Goal: Information Seeking & Learning: Learn about a topic

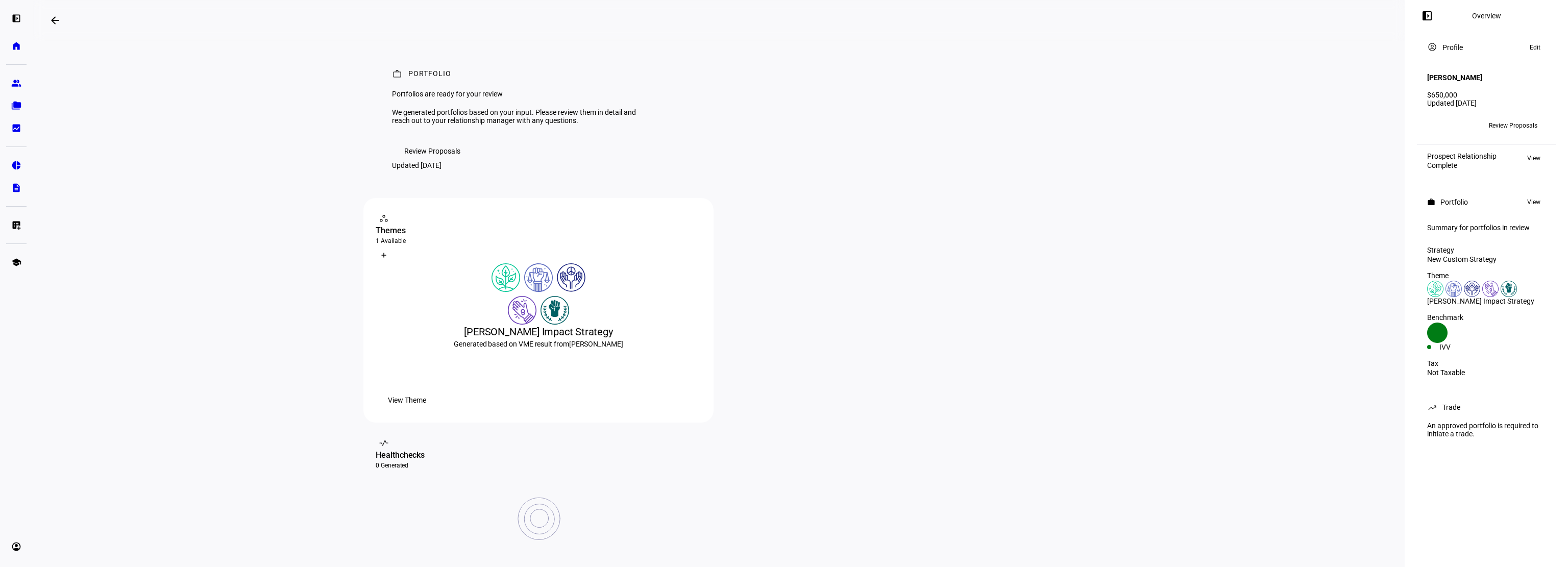
click at [429, 162] on span "Review Proposals" at bounding box center [433, 151] width 56 height 21
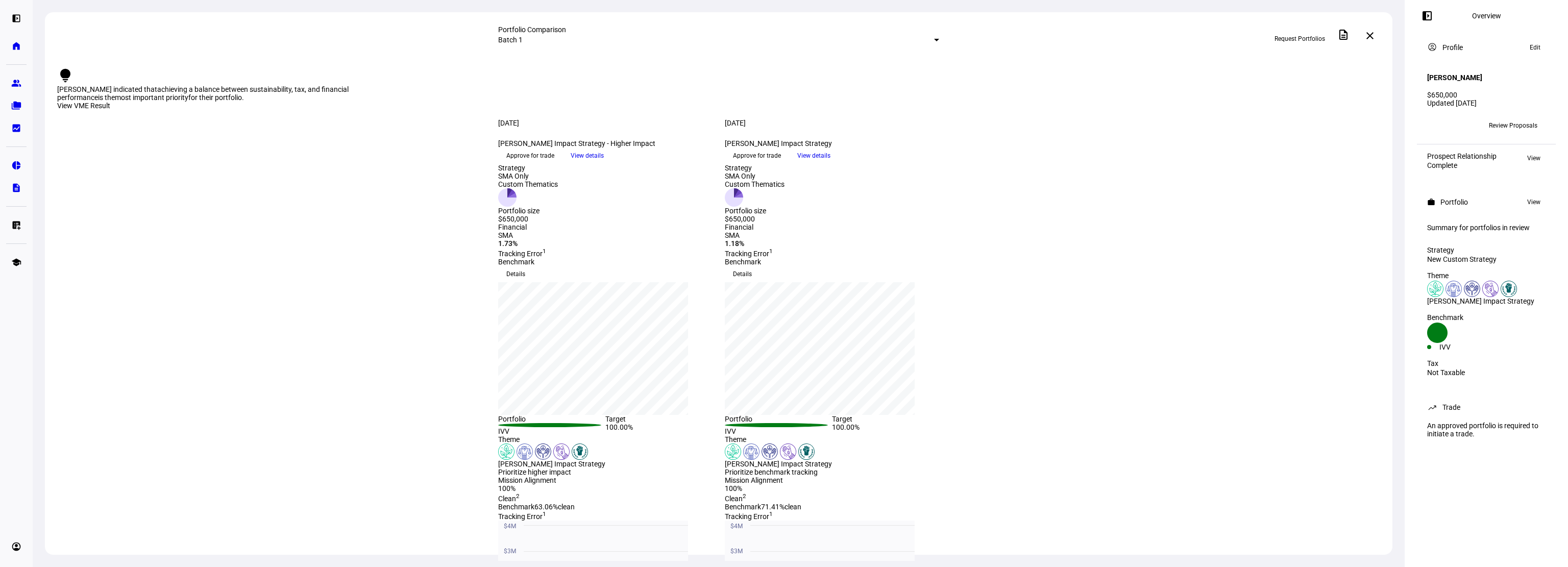
click at [1373, 31] on mat-icon "close" at bounding box center [1370, 35] width 12 height 12
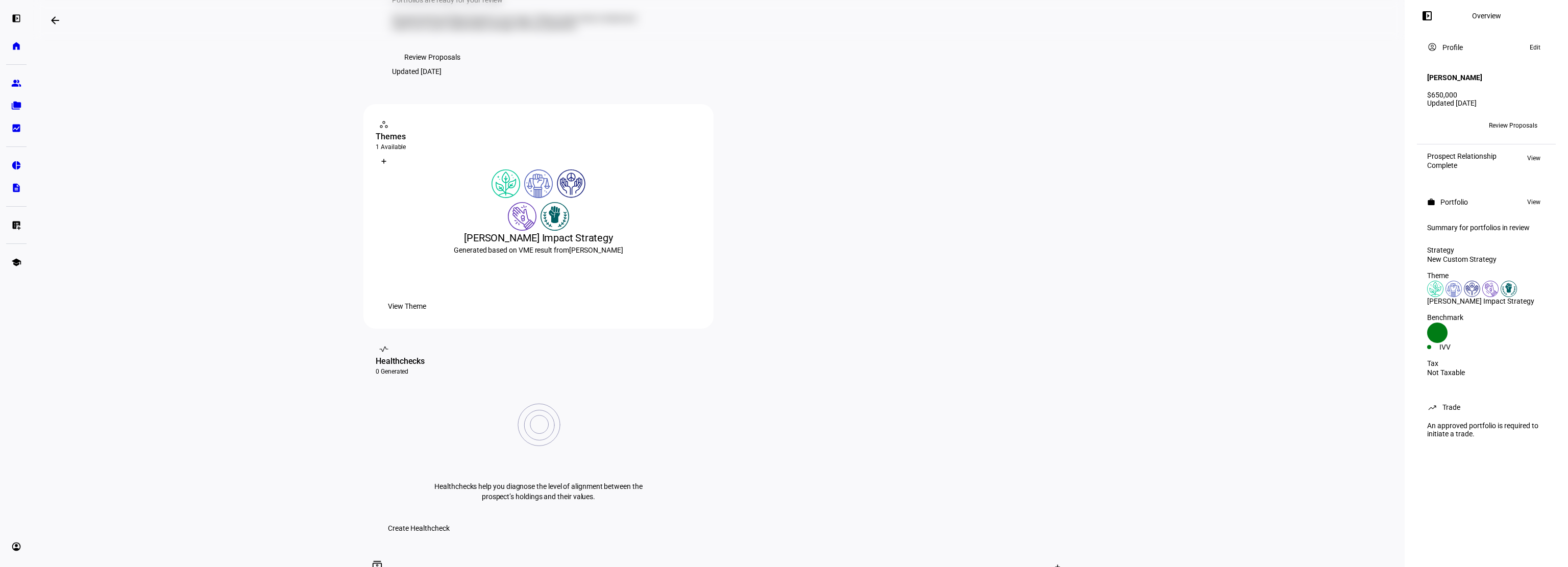
scroll to position [102, 0]
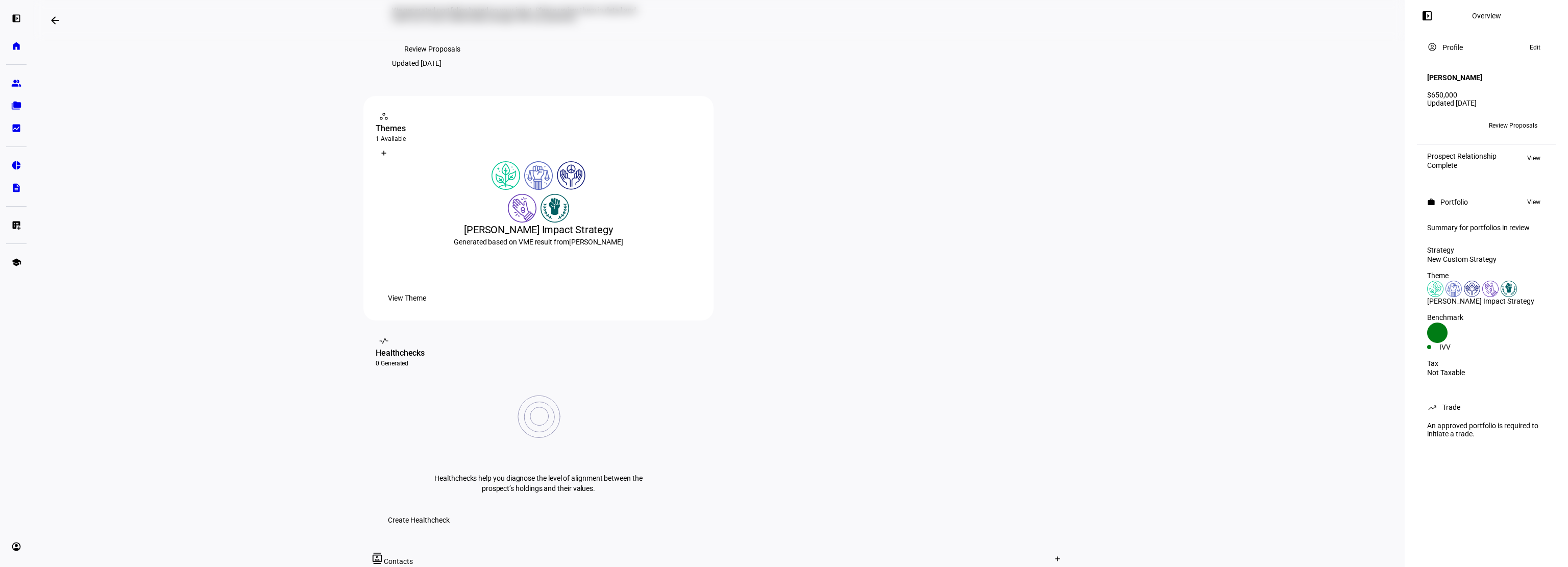
click at [426, 308] on span "View Theme" at bounding box center [407, 298] width 38 height 21
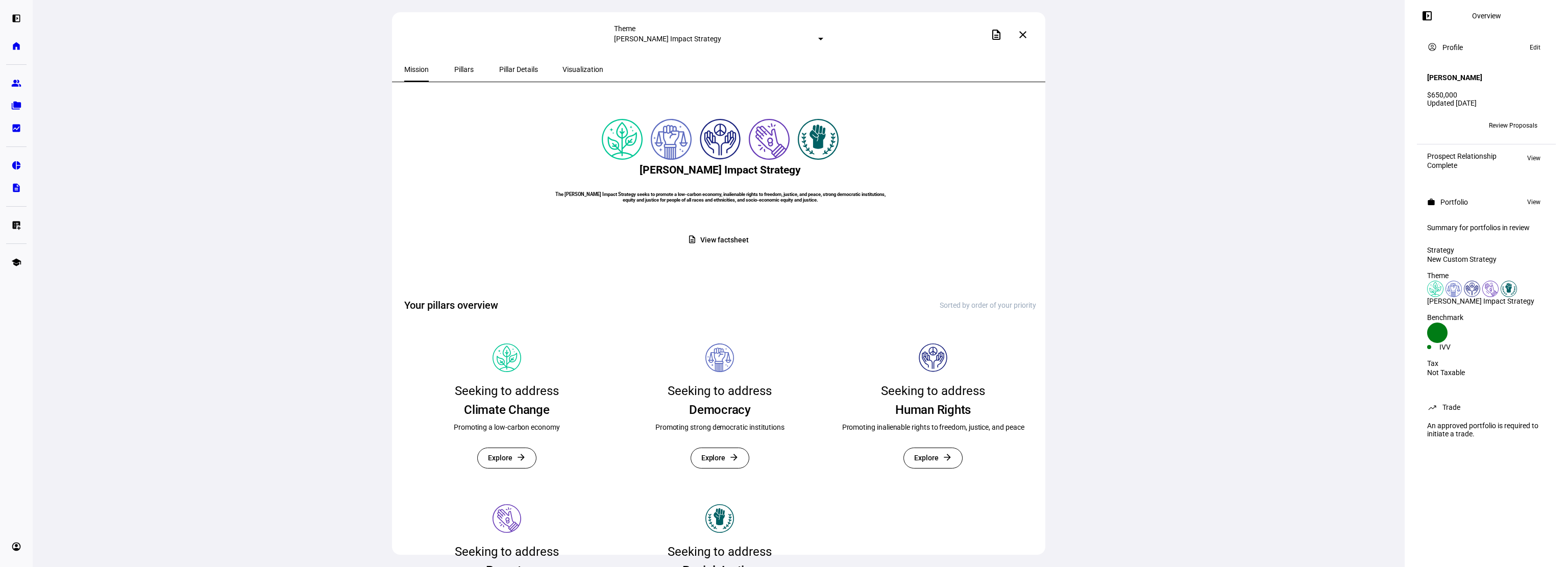
click at [459, 72] on span "Pillars" at bounding box center [464, 69] width 20 height 7
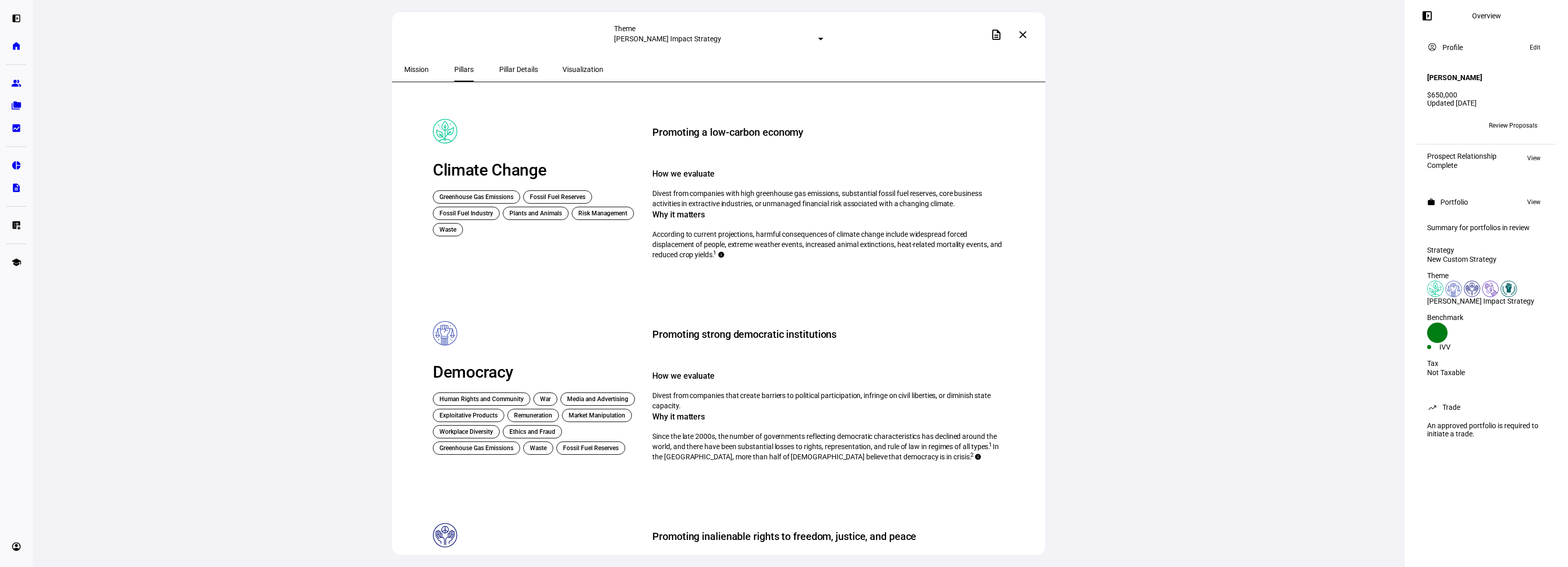
click at [516, 72] on span "Pillar Details" at bounding box center [518, 69] width 39 height 7
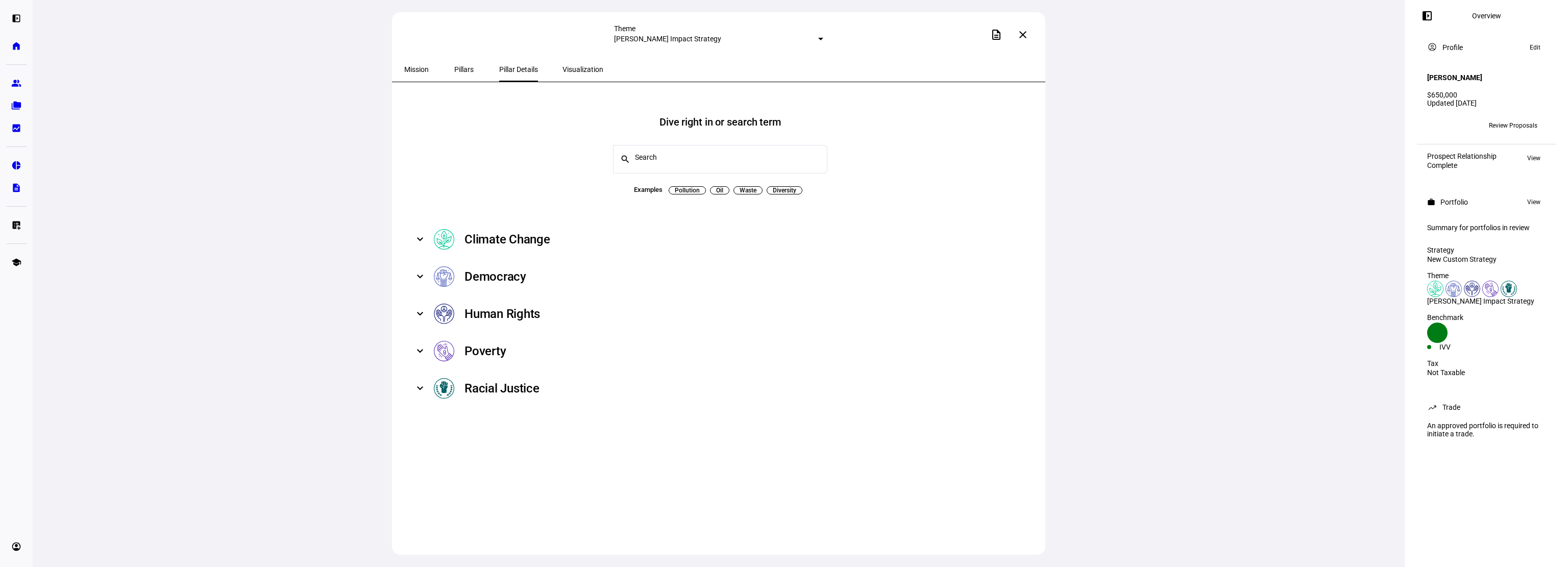
click at [422, 234] on span at bounding box center [419, 239] width 4 height 12
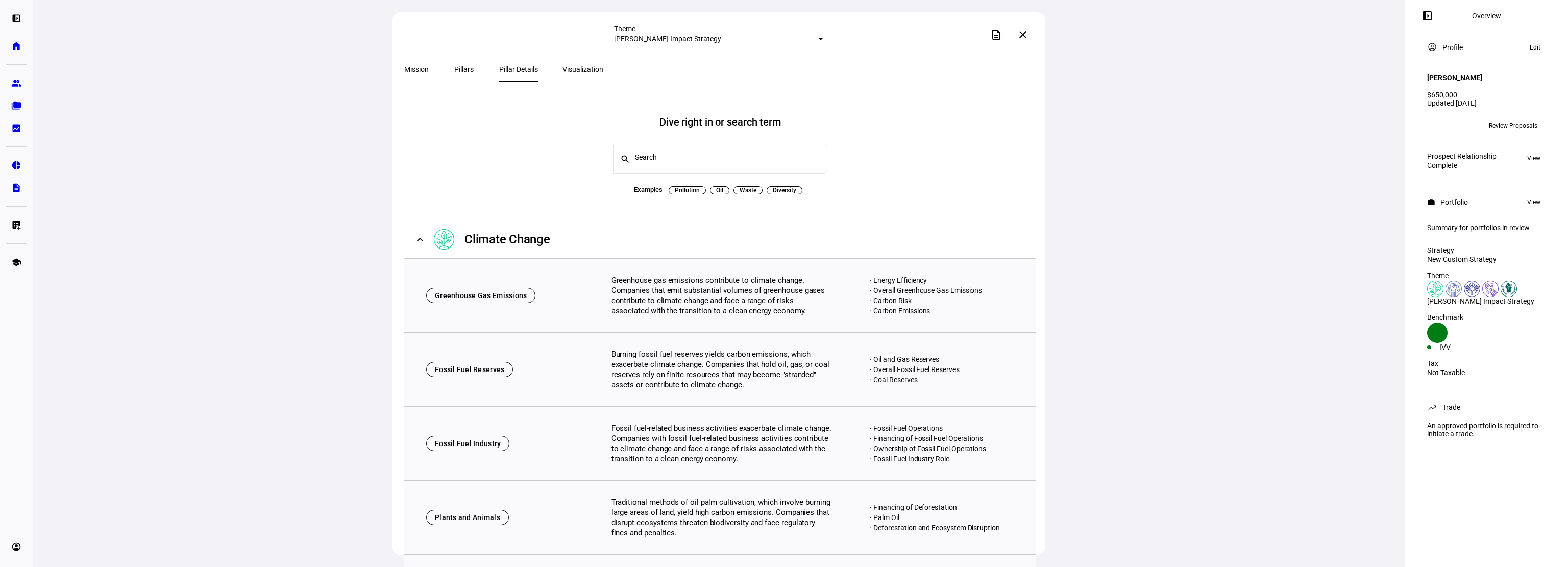
click at [419, 233] on span at bounding box center [419, 239] width 4 height 12
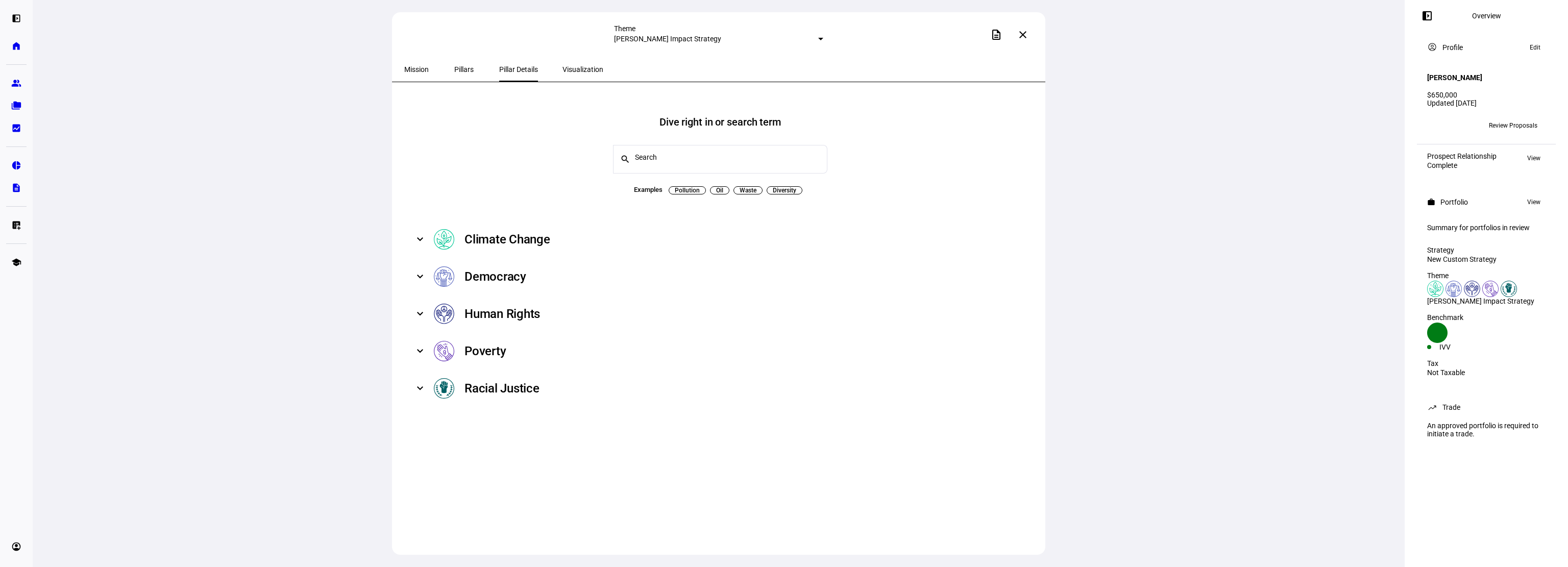
click at [563, 69] on span "Visualization" at bounding box center [583, 69] width 41 height 7
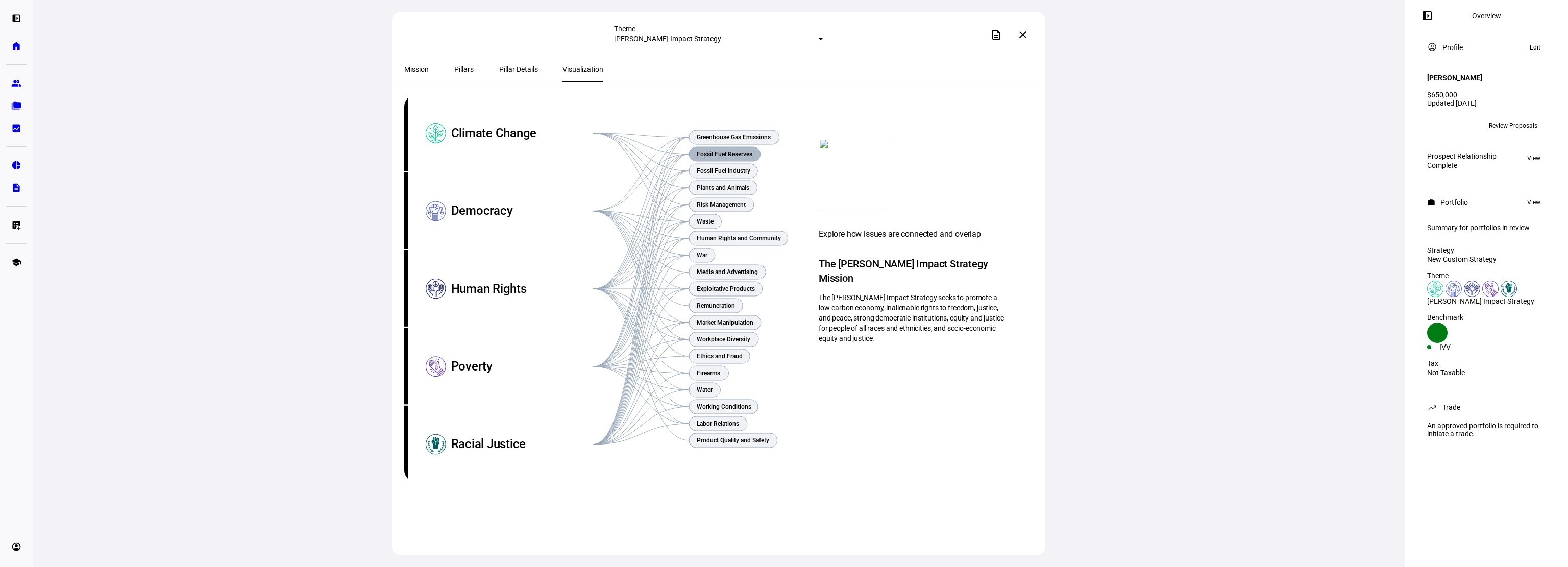
click at [718, 151] on text "Fossil Fuel Reserves" at bounding box center [725, 154] width 56 height 7
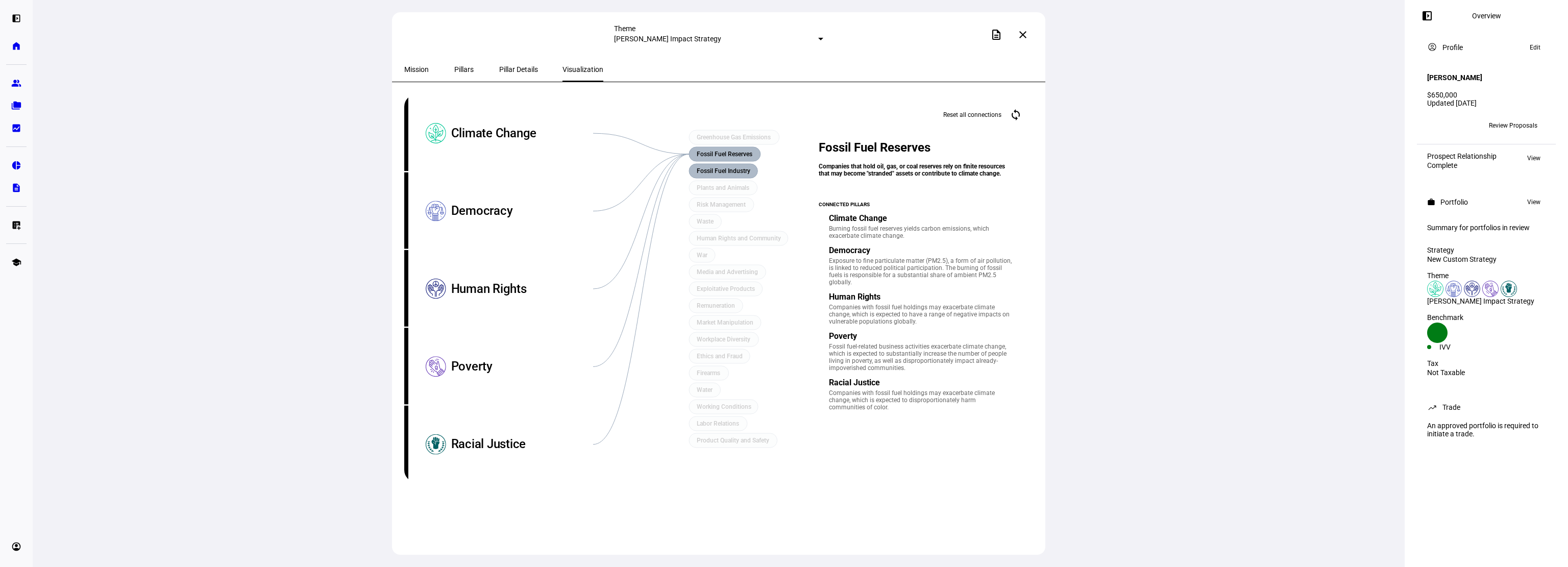
click at [723, 170] on text "Fossil Fuel Industry" at bounding box center [723, 171] width 54 height 7
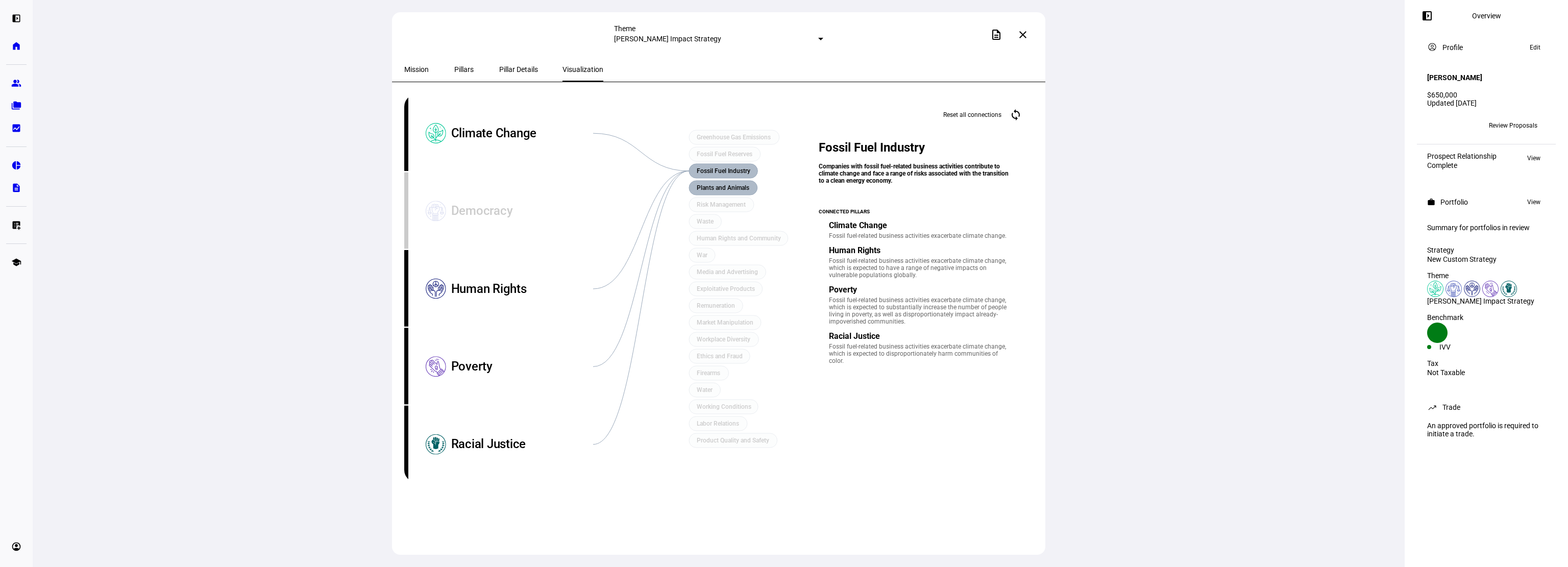
click at [723, 185] on text "Plants and Animals" at bounding box center [723, 188] width 53 height 7
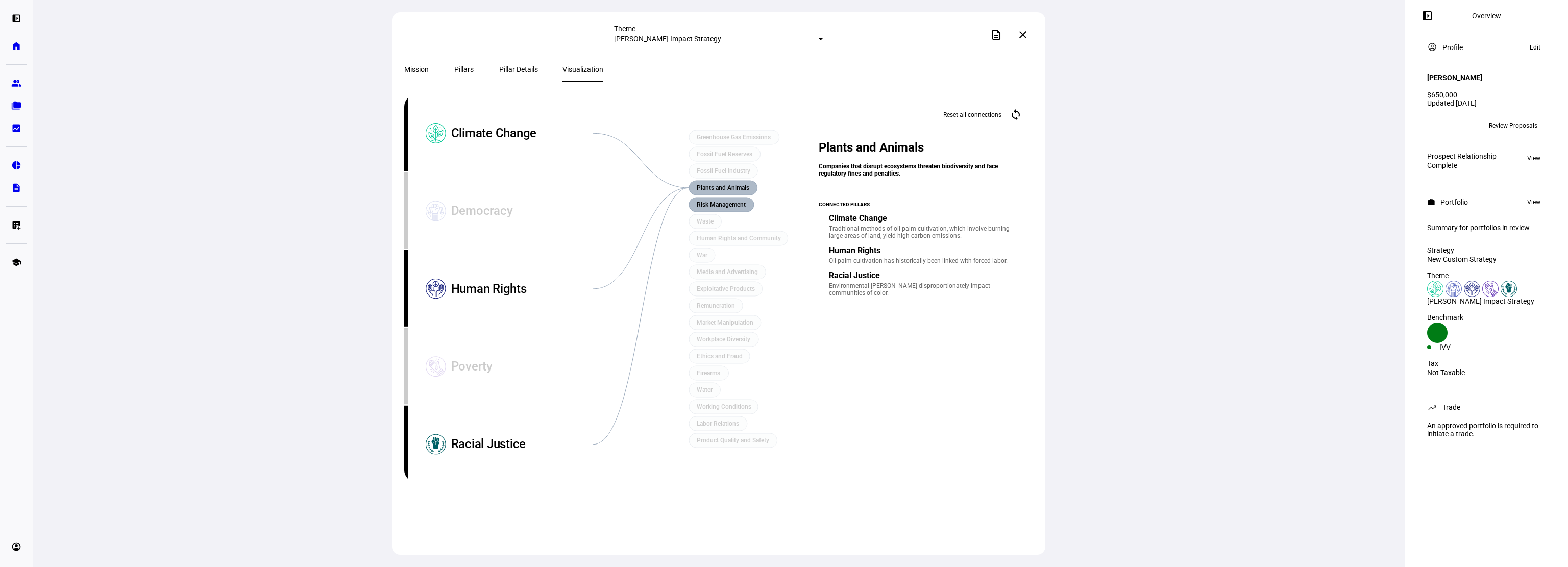
click at [724, 203] on text "Risk Management" at bounding box center [721, 204] width 49 height 7
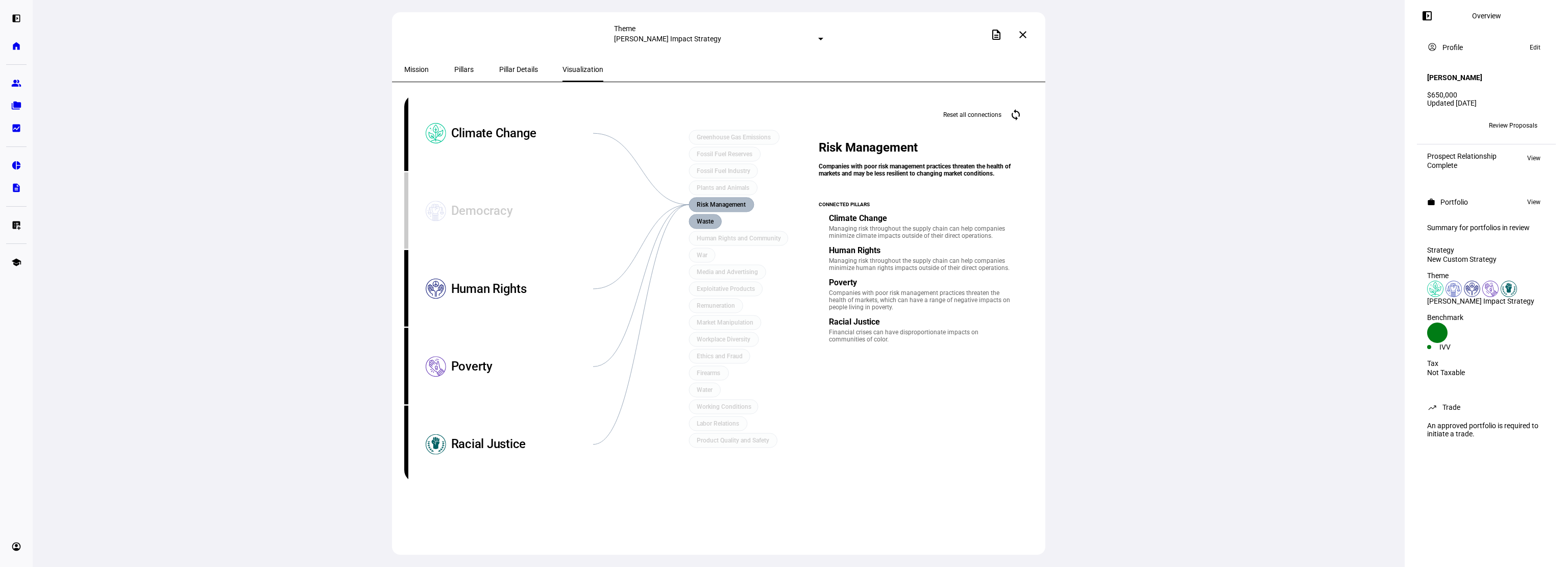
click at [707, 222] on text "Waste" at bounding box center [705, 222] width 17 height 7
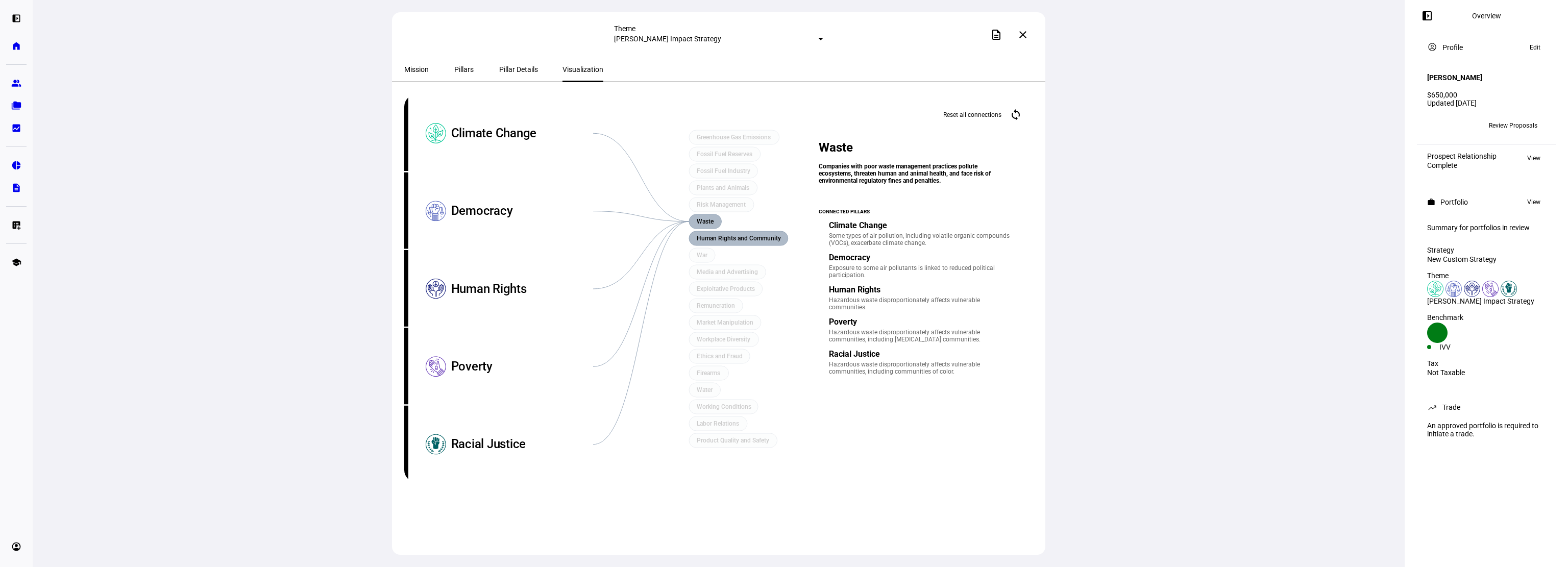
click at [706, 237] on text "Human Rights and Community" at bounding box center [739, 238] width 84 height 7
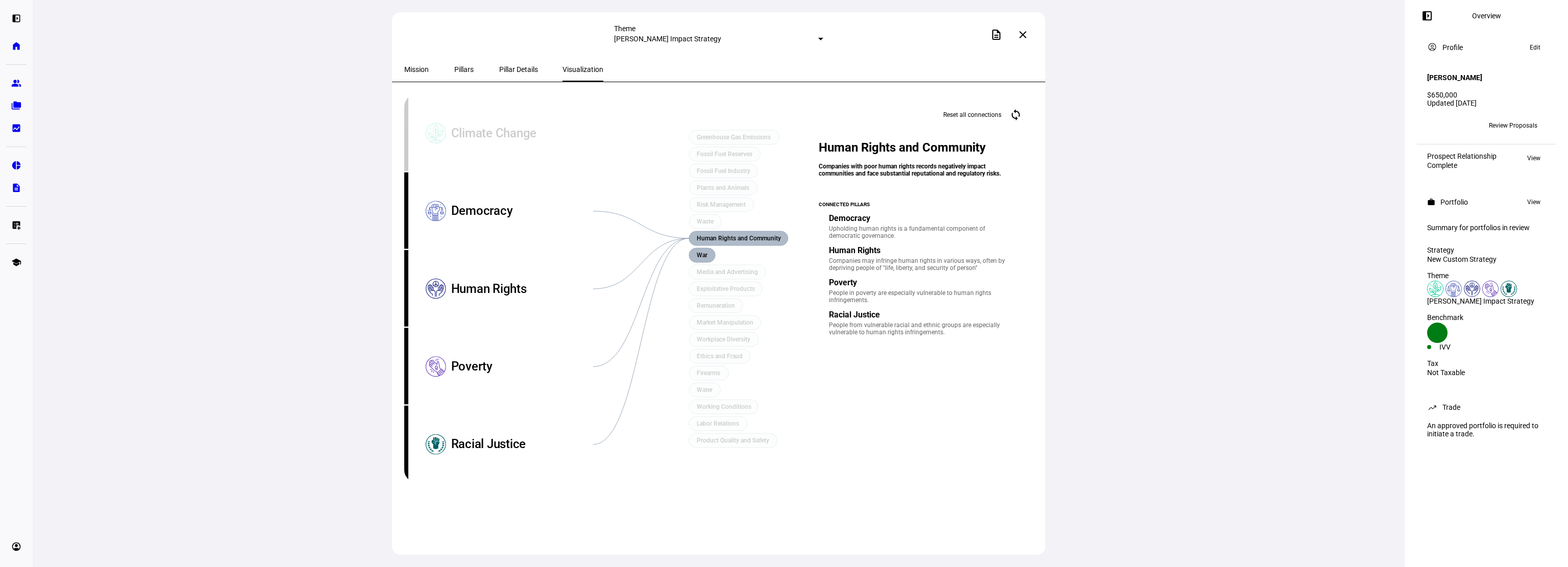
click at [700, 252] on text "War" at bounding box center [703, 255] width 12 height 7
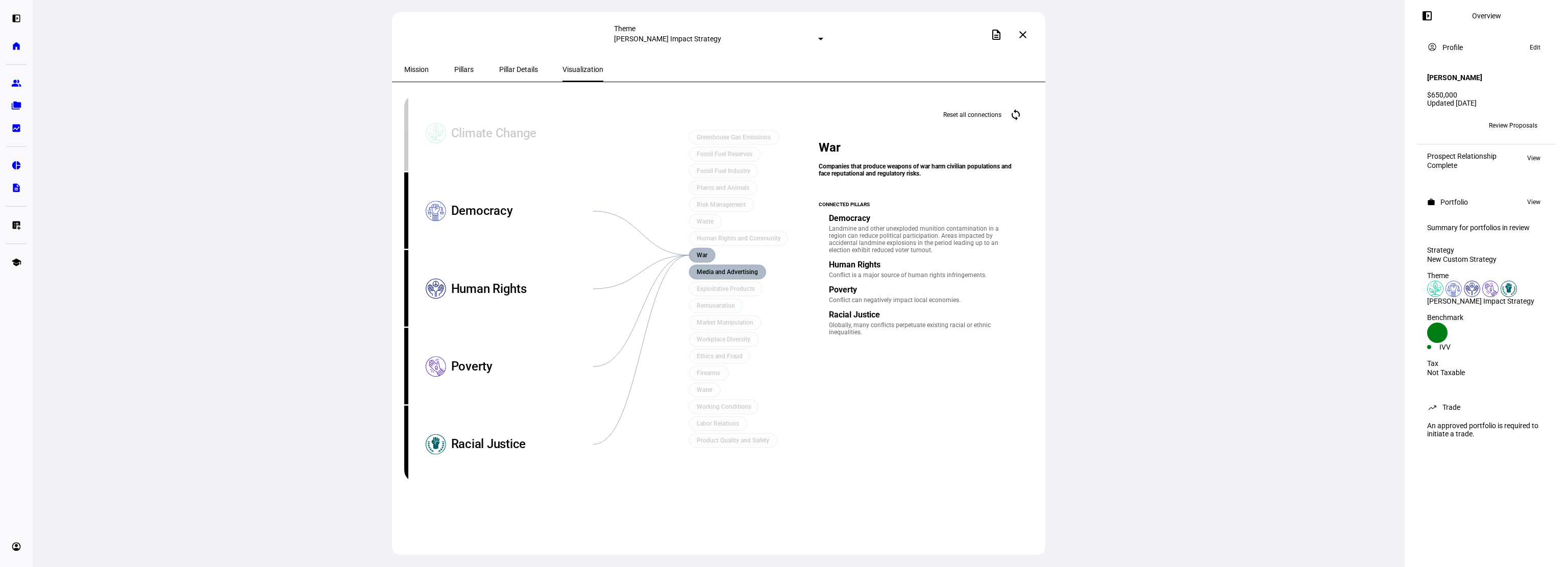
click at [715, 267] on rect at bounding box center [727, 272] width 77 height 14
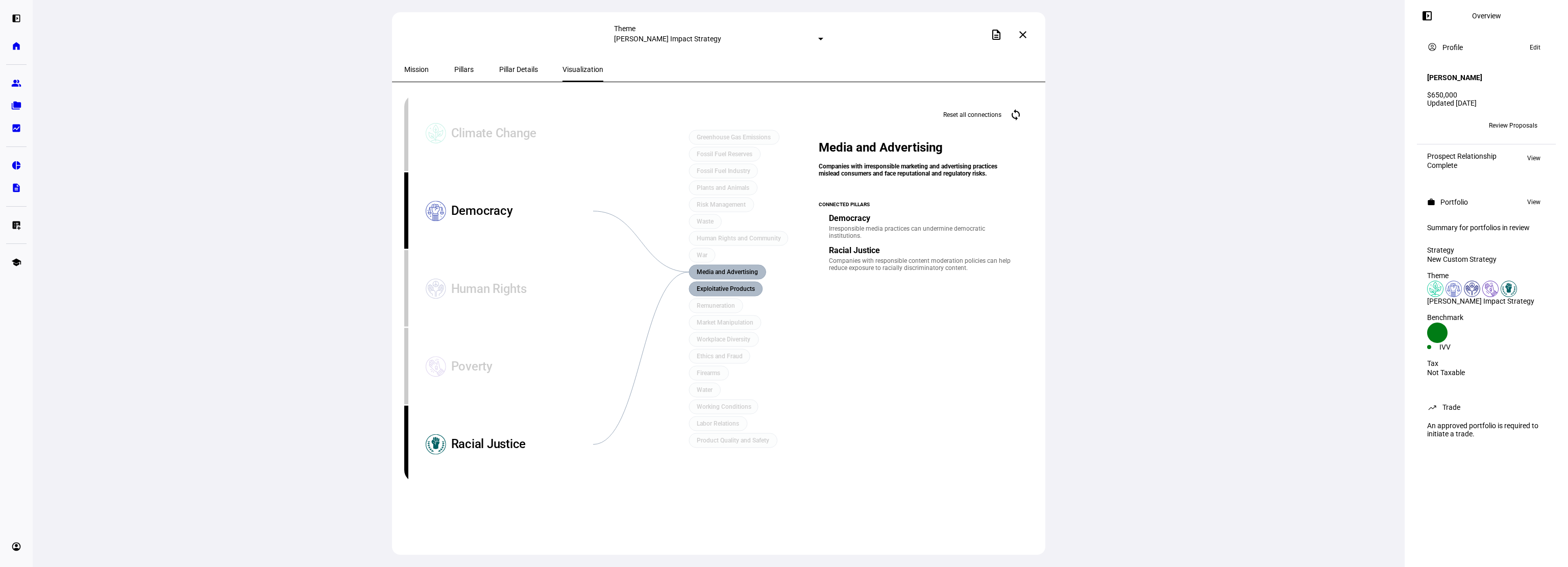
click at [714, 285] on text "Exploitative Products" at bounding box center [726, 288] width 59 height 7
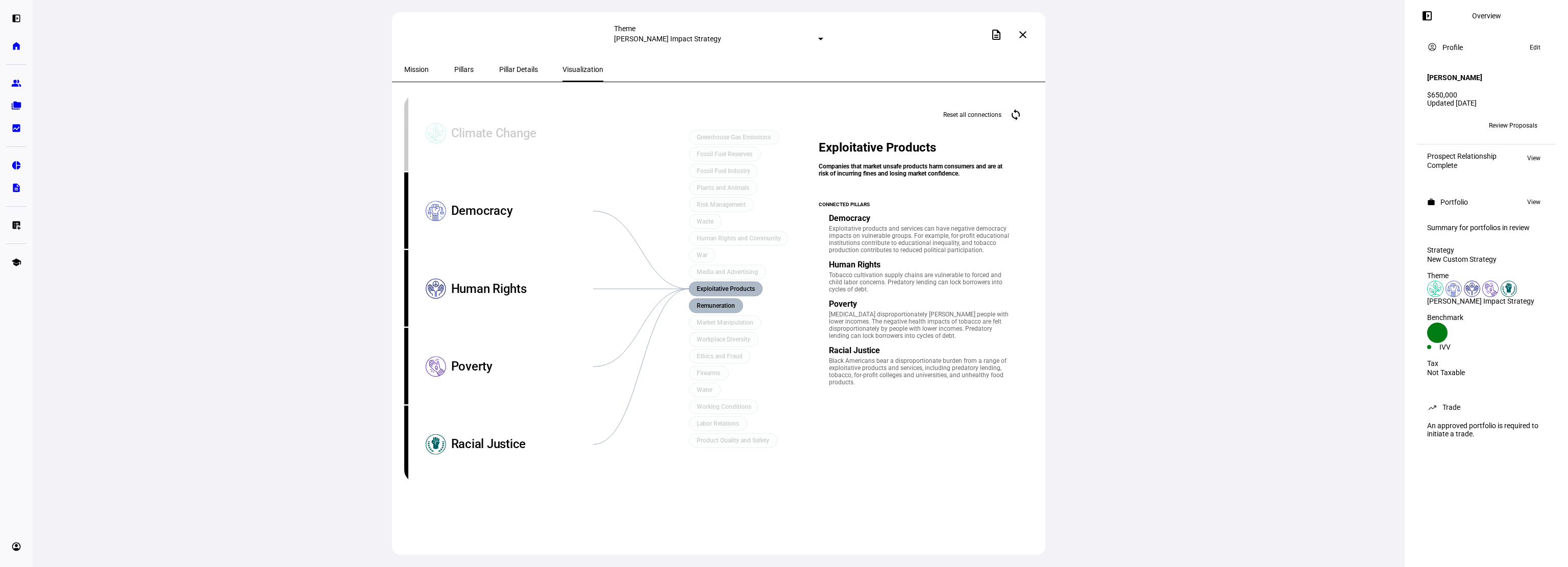
click at [717, 312] on rect at bounding box center [715, 305] width 54 height 14
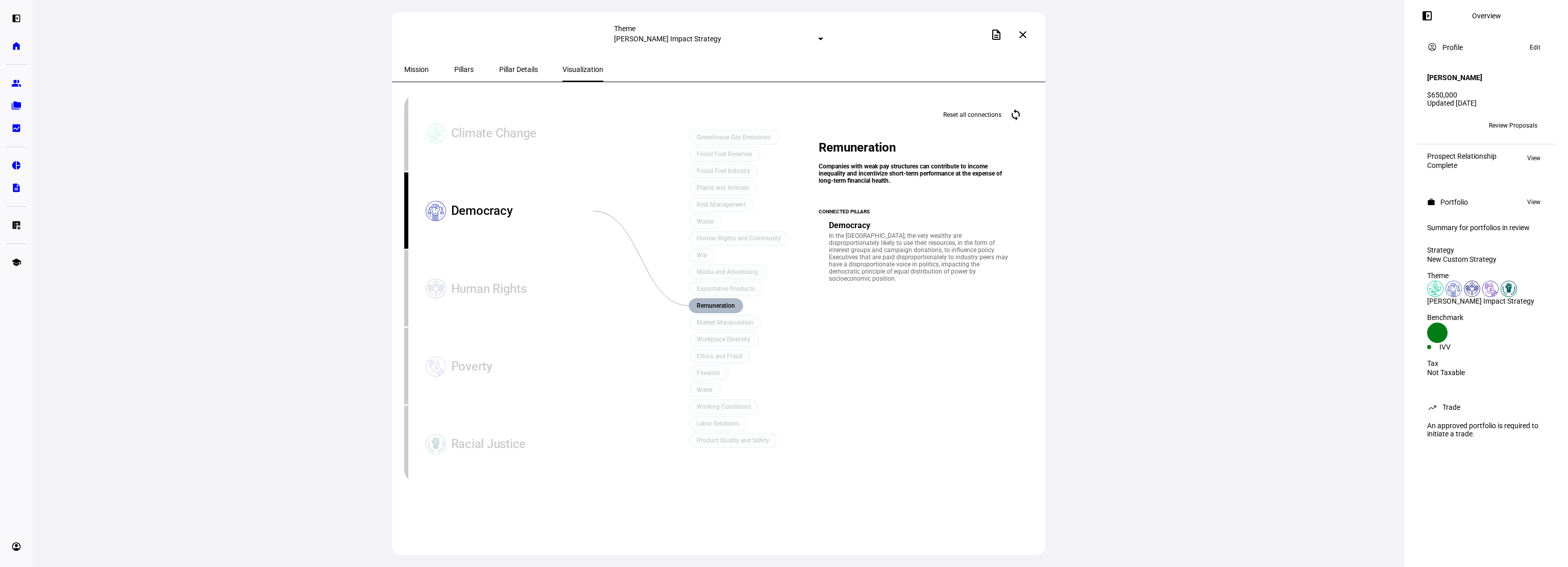
click at [1027, 35] on mat-icon "close" at bounding box center [1023, 35] width 12 height 12
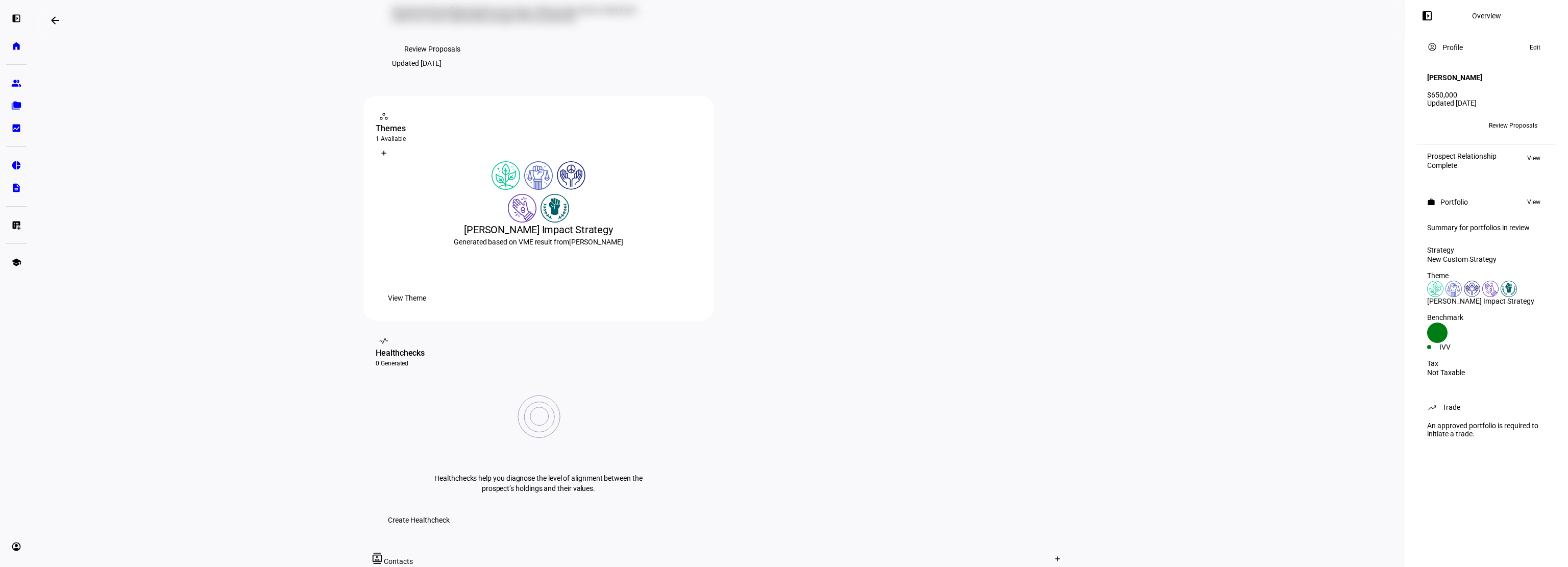
click at [426, 59] on span "Review Proposals" at bounding box center [433, 49] width 56 height 21
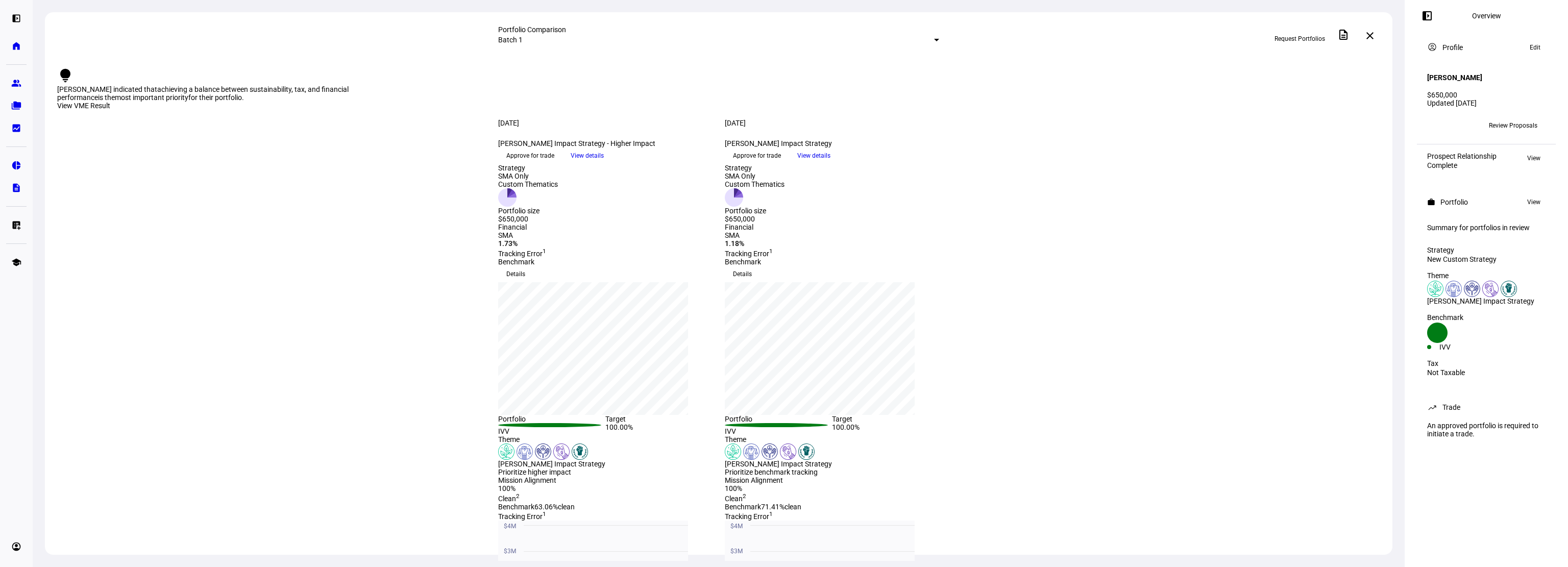
click at [604, 163] on span "View details" at bounding box center [587, 156] width 33 height 16
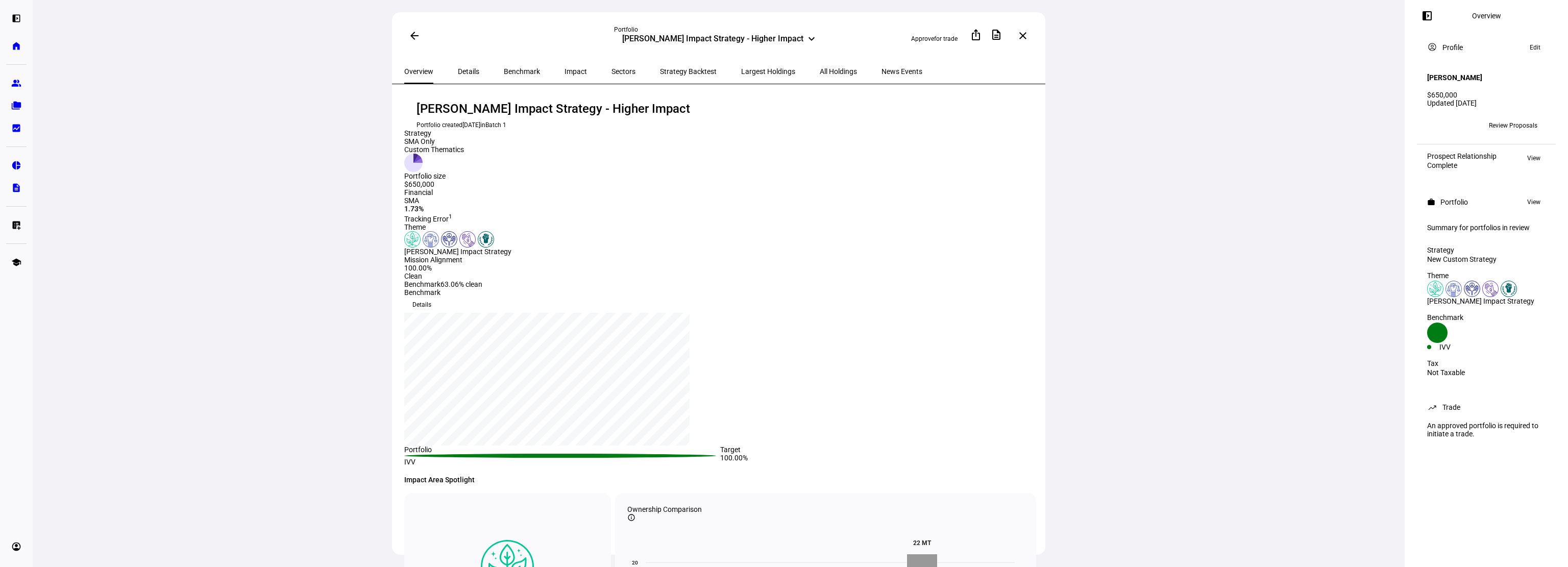
click at [460, 72] on span "Details" at bounding box center [469, 71] width 21 height 7
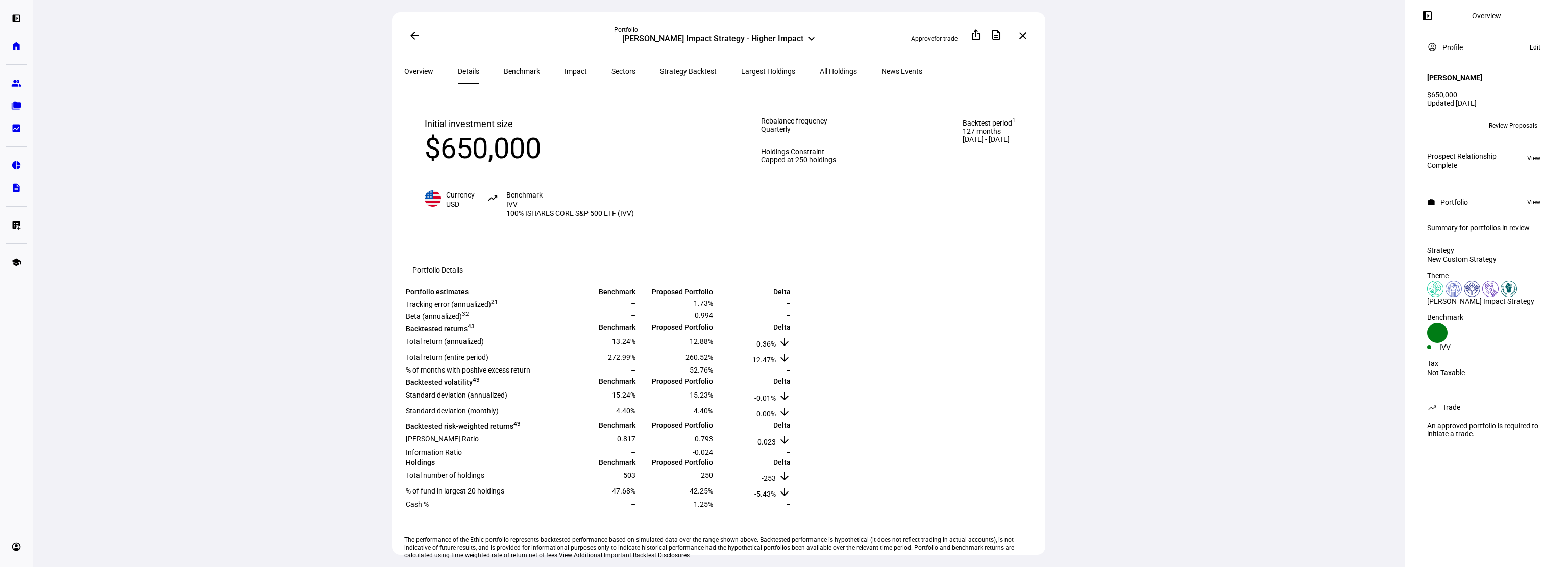
click at [517, 71] on span "Benchmark" at bounding box center [522, 71] width 36 height 7
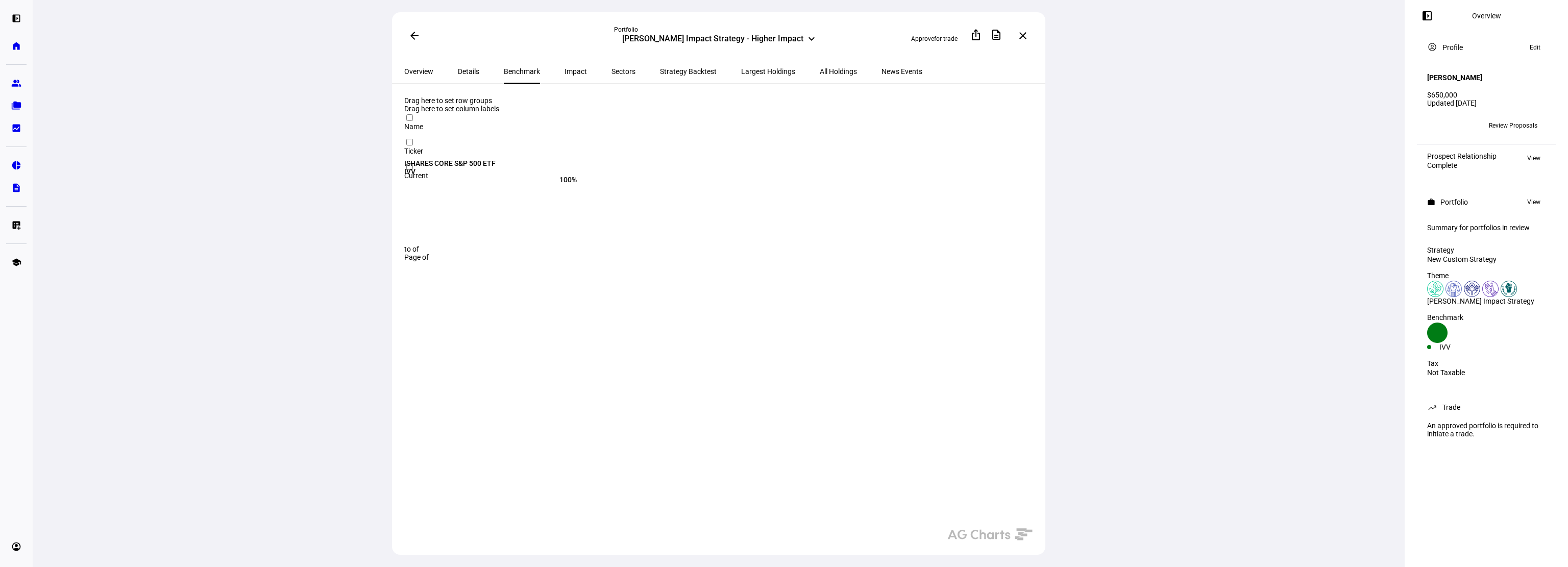
click at [742, 69] on span "Largest Holdings" at bounding box center [769, 71] width 54 height 7
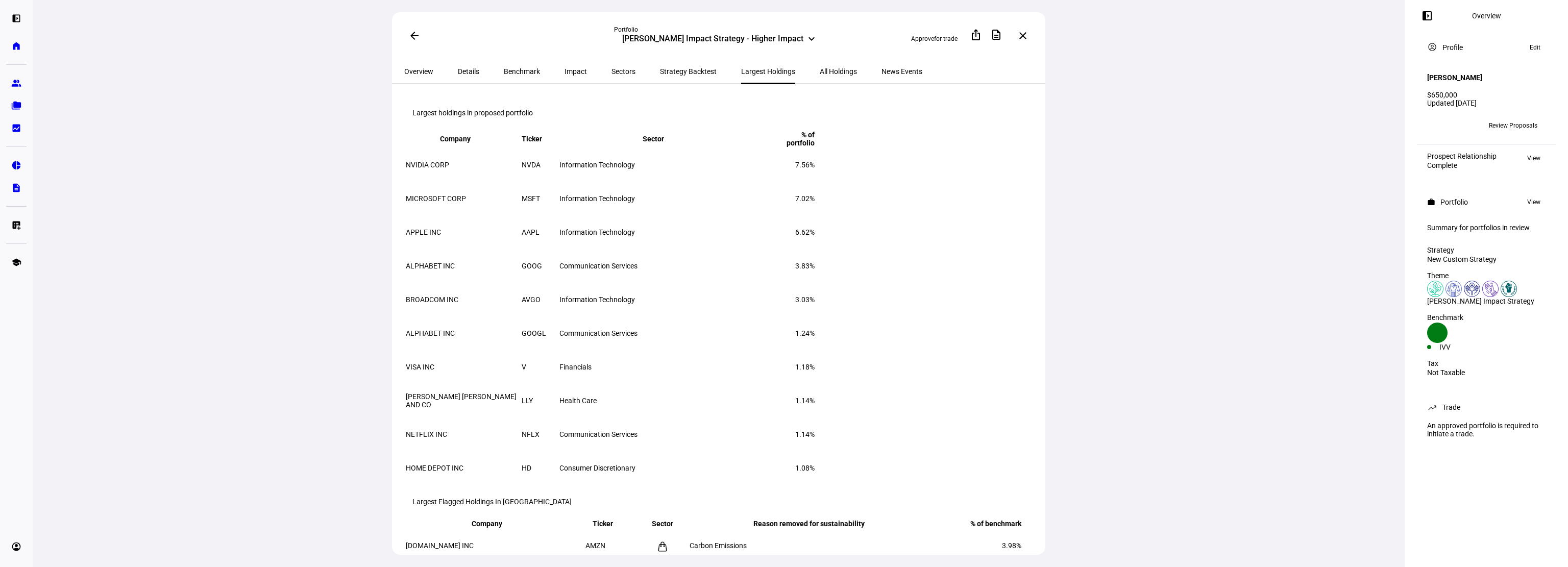
click at [820, 69] on span "All Holdings" at bounding box center [838, 71] width 37 height 7
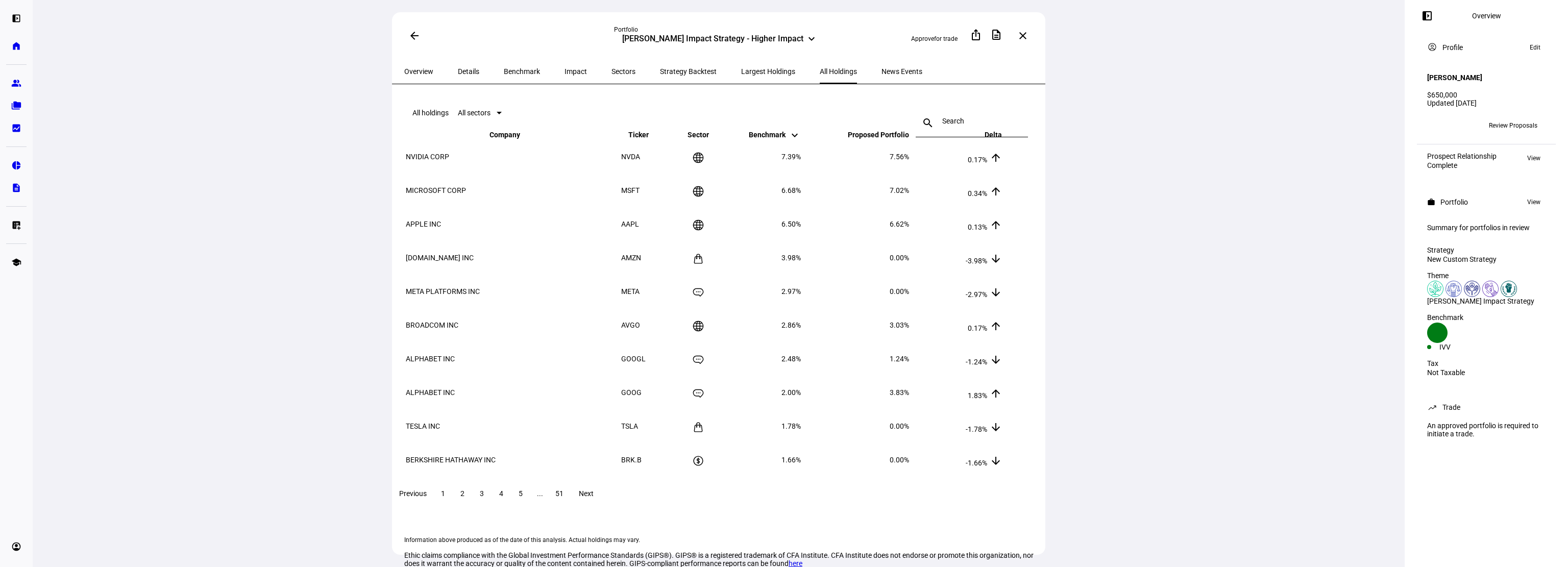
click at [465, 498] on span "2" at bounding box center [462, 494] width 4 height 8
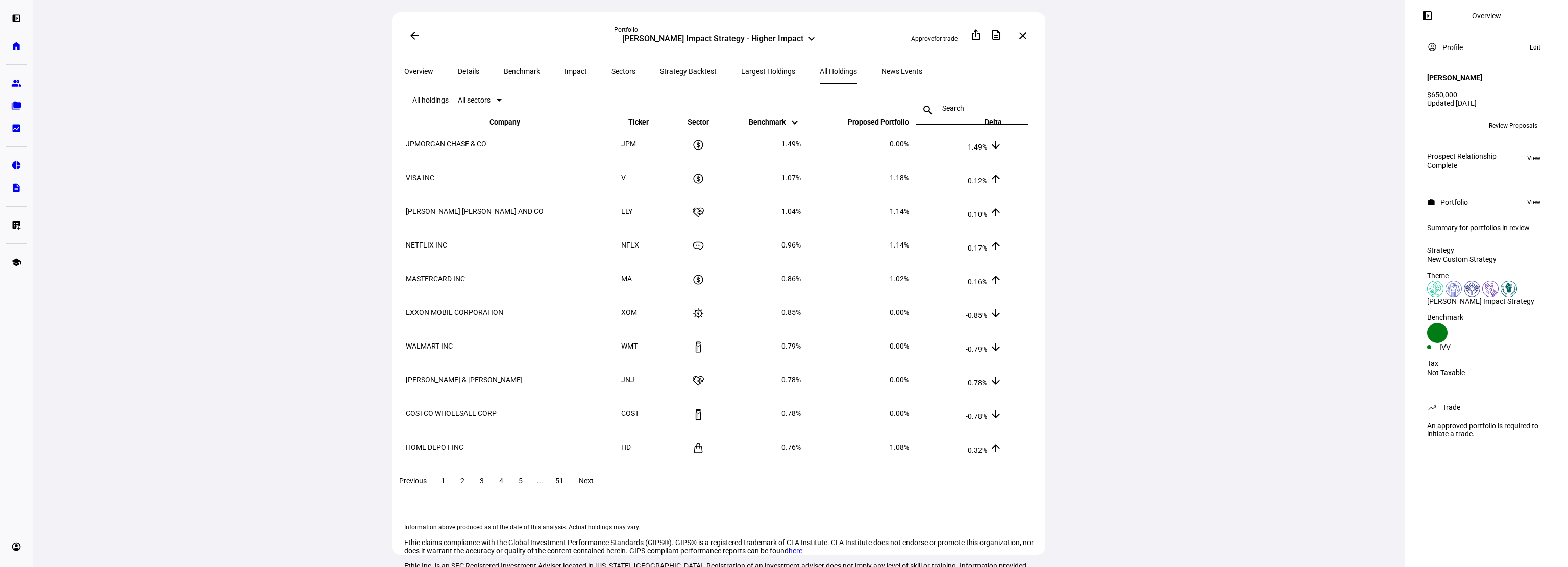
scroll to position [51, 0]
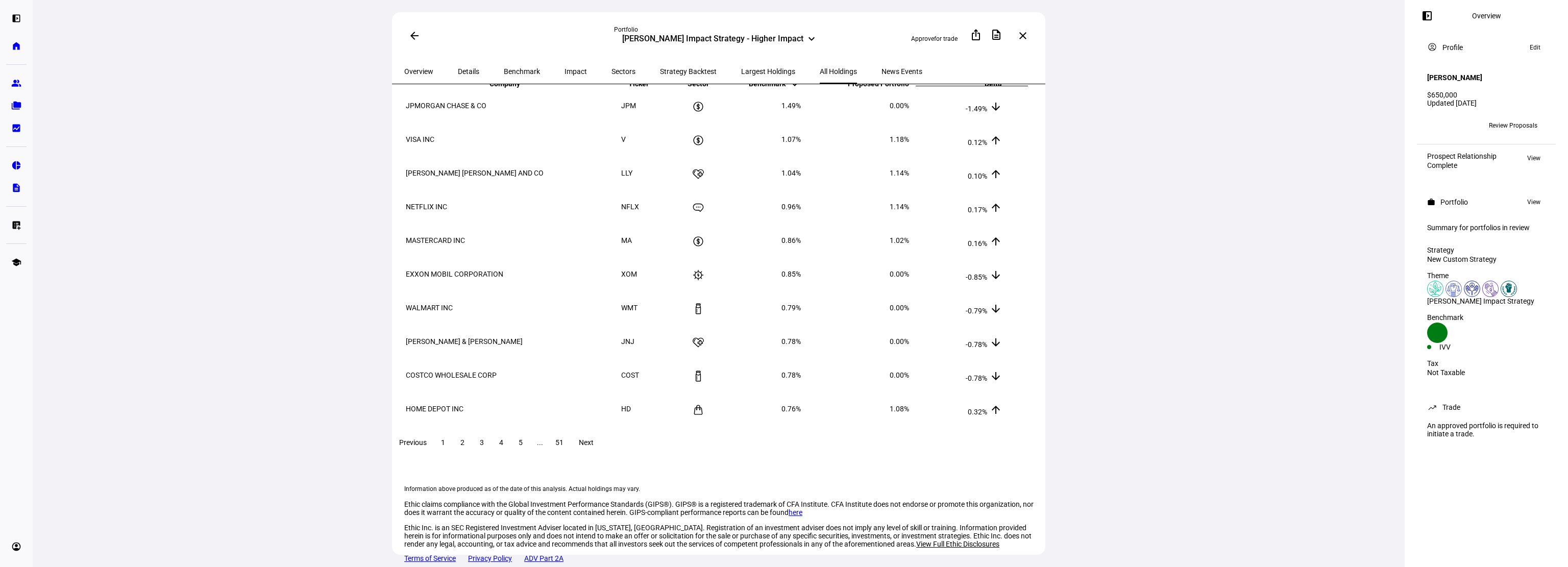
click at [491, 454] on span at bounding box center [482, 443] width 18 height 25
